Goal: Check status

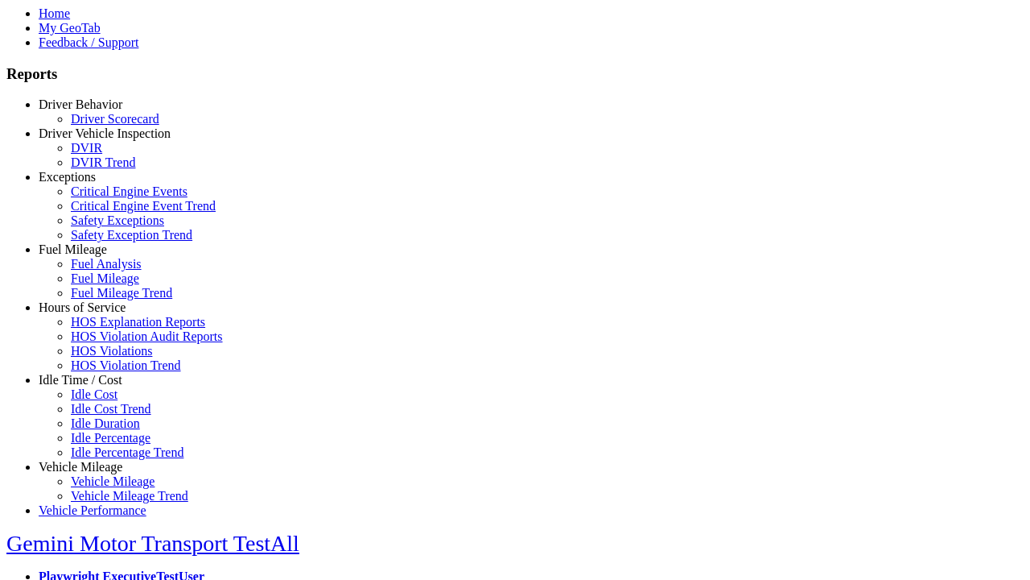
click at [93, 314] on link "Hours of Service" at bounding box center [82, 307] width 87 height 14
click at [105, 372] on link "HOS Violation Trend" at bounding box center [126, 365] width 110 height 14
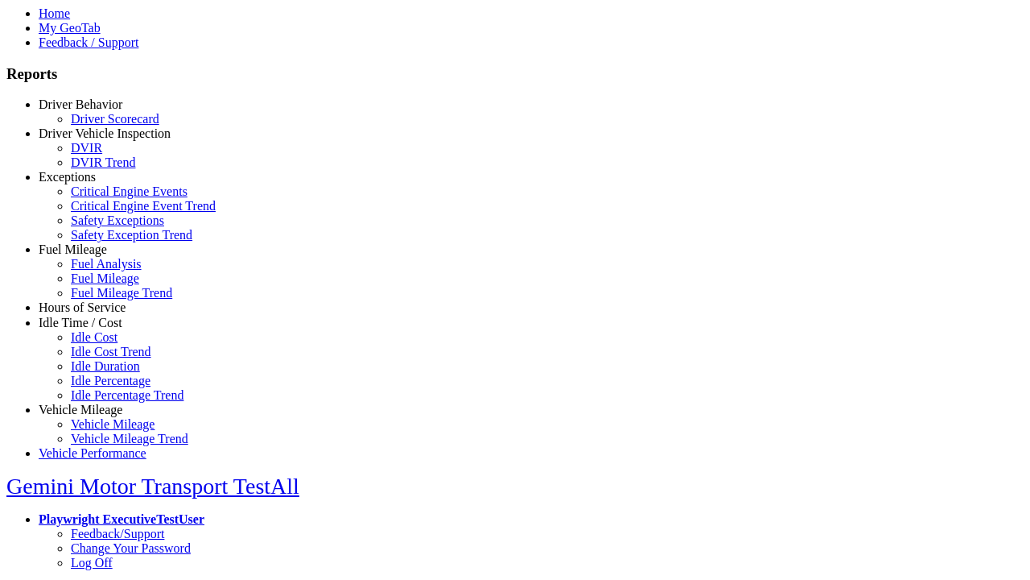
select select "**********"
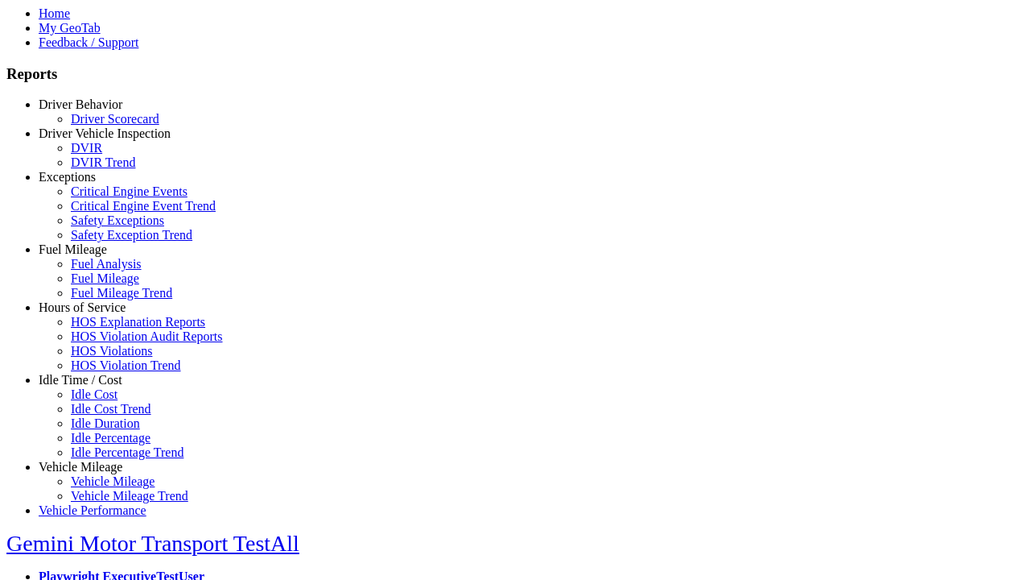
type input "**********"
